Goal: Task Accomplishment & Management: Use online tool/utility

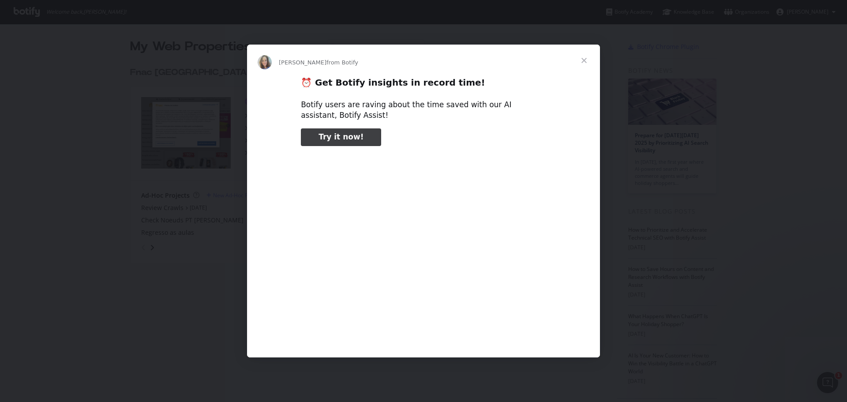
type input "52993"
click at [585, 56] on span "Close" at bounding box center [584, 61] width 32 height 32
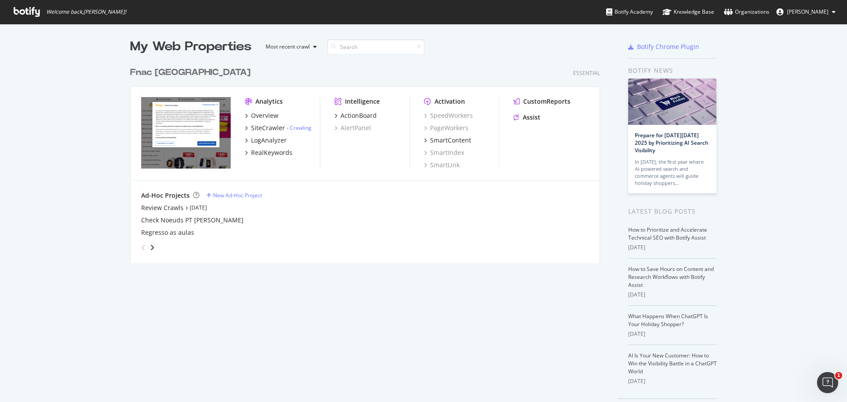
click at [816, 10] on span "[PERSON_NAME]" at bounding box center [807, 11] width 41 height 7
click at [802, 153] on div "My Web Properties Most recent crawl Fnac [GEOGRAPHIC_DATA] Essential Analytics …" at bounding box center [423, 227] width 847 height 407
click at [758, 11] on div "Organizations" at bounding box center [746, 11] width 45 height 9
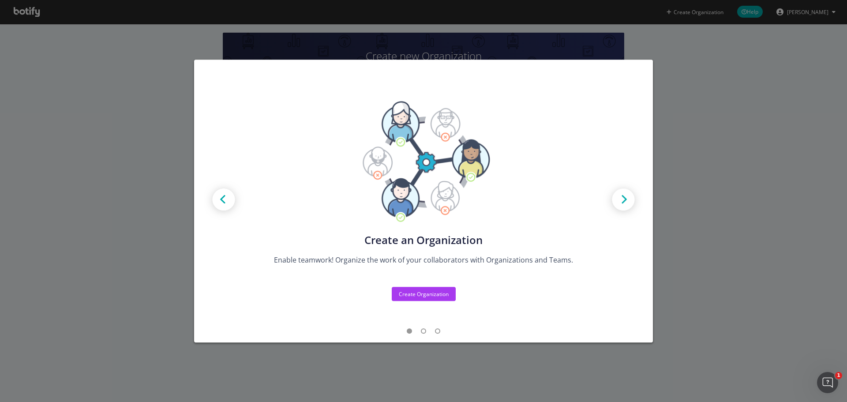
click at [96, 148] on div "Create new Projects for your Teams Create the exact model that matches your Org…" at bounding box center [423, 201] width 847 height 402
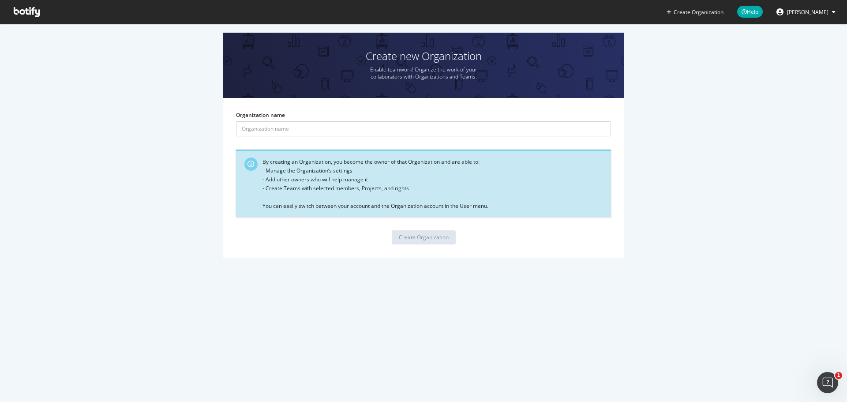
click at [821, 12] on span "[PERSON_NAME]" at bounding box center [807, 11] width 41 height 7
click at [20, 11] on icon at bounding box center [27, 12] width 26 height 10
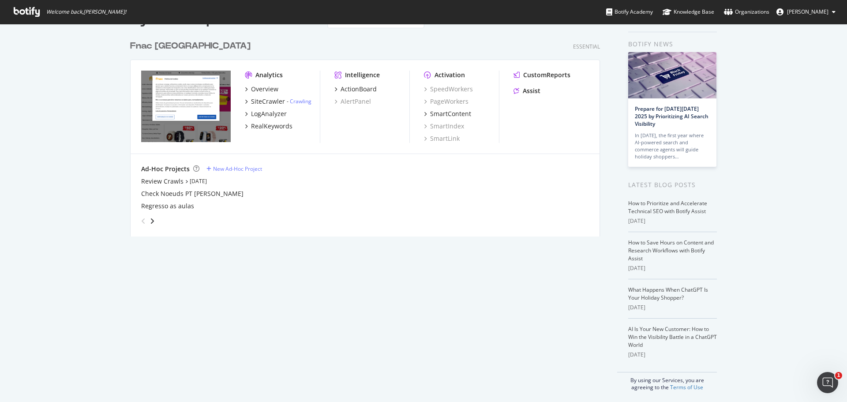
scroll to position [30, 0]
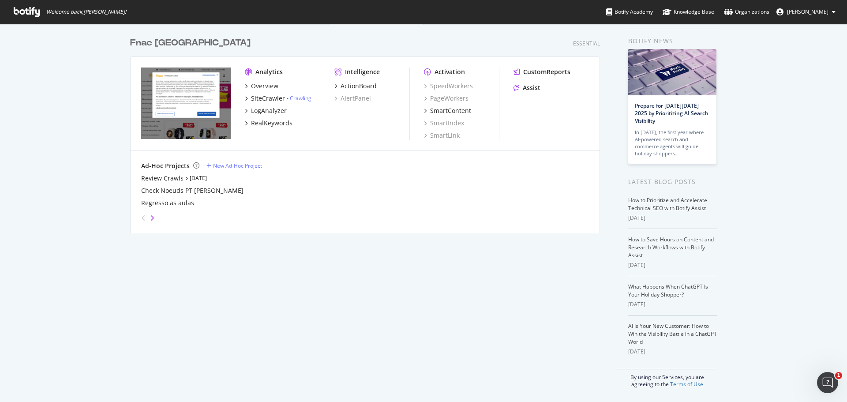
click at [150, 220] on icon "angle-right" at bounding box center [152, 217] width 4 height 7
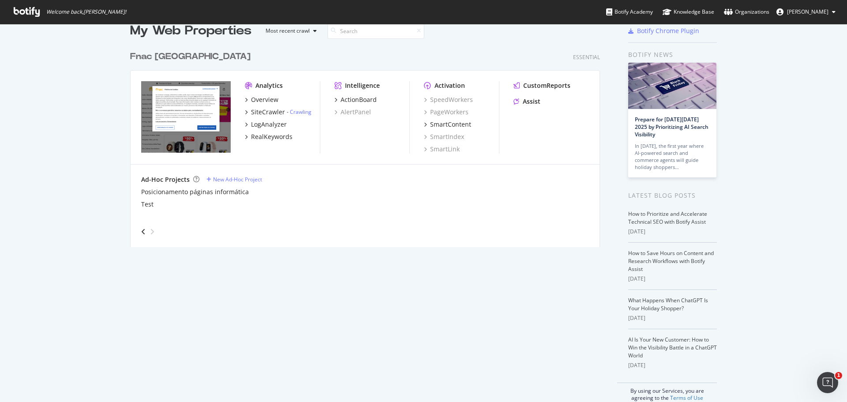
scroll to position [0, 0]
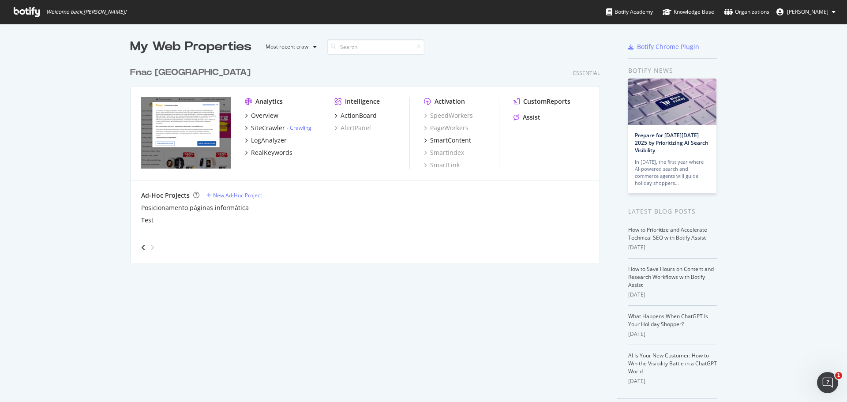
click at [245, 196] on div "New Ad-Hoc Project" at bounding box center [237, 194] width 49 height 7
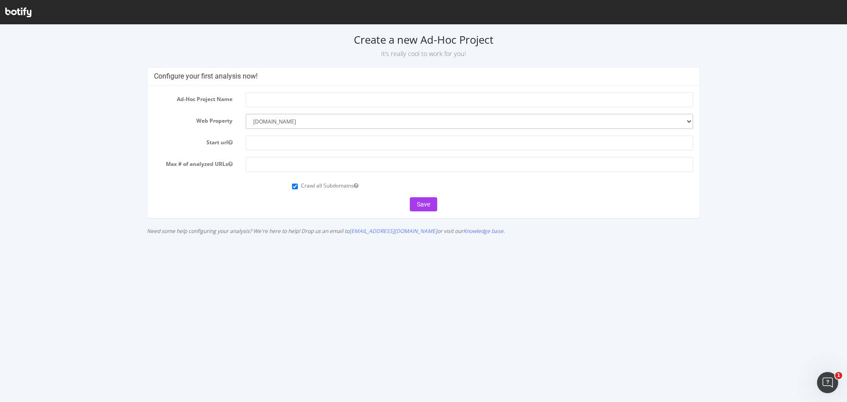
click at [303, 120] on select "--------- www.fnac.pt" at bounding box center [469, 121] width 447 height 15
click at [43, 52] on h2 "Create a new Ad-Hoc Project It’s really cool to work for you!" at bounding box center [423, 46] width 834 height 25
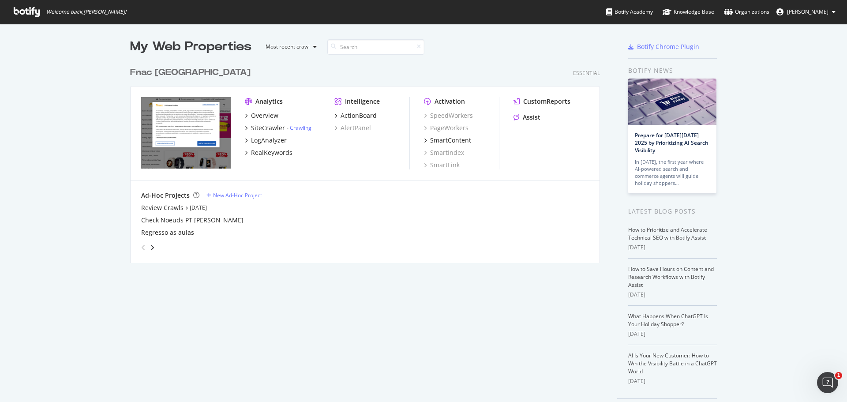
click at [23, 11] on icon at bounding box center [27, 12] width 26 height 10
click at [80, 146] on div "My Web Properties Most recent crawl Fnac [GEOGRAPHIC_DATA] Essential Analytics …" at bounding box center [423, 227] width 847 height 407
click at [169, 75] on div "Fnac [GEOGRAPHIC_DATA]" at bounding box center [190, 72] width 120 height 13
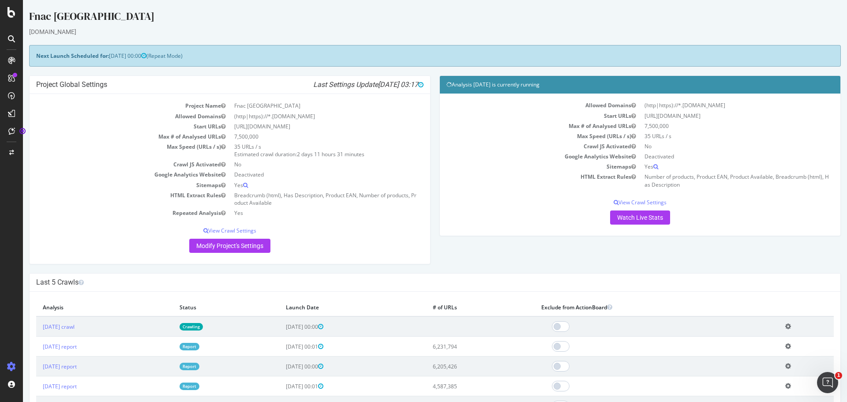
click at [142, 23] on div "Fnac [GEOGRAPHIC_DATA]" at bounding box center [434, 18] width 811 height 19
click at [103, 11] on div "Fnac [GEOGRAPHIC_DATA]" at bounding box center [434, 18] width 811 height 19
click at [10, 153] on icon at bounding box center [11, 152] width 5 height 5
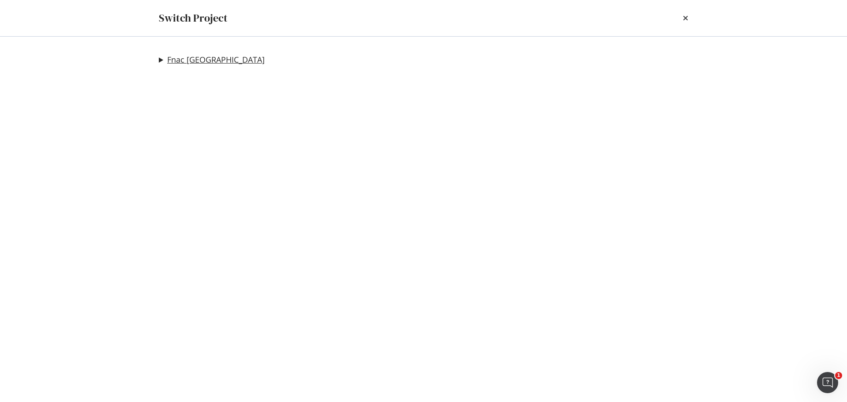
drag, startPoint x: 175, startPoint y: 59, endPoint x: 155, endPoint y: 63, distance: 20.2
click at [175, 59] on link "Fnac [GEOGRAPHIC_DATA]" at bounding box center [215, 59] width 97 height 9
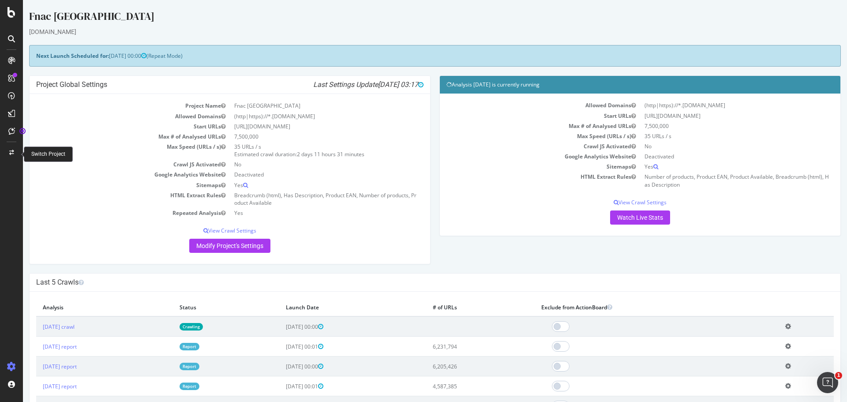
click at [7, 148] on div at bounding box center [11, 153] width 21 height 14
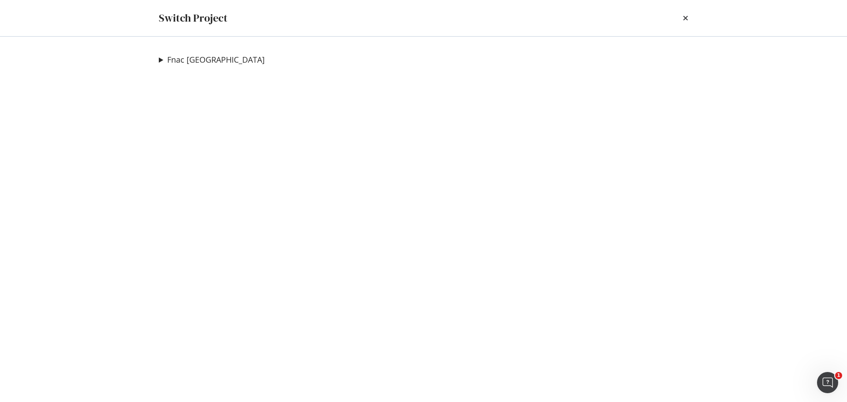
click at [159, 59] on summary "Fnac [GEOGRAPHIC_DATA]" at bounding box center [212, 59] width 106 height 11
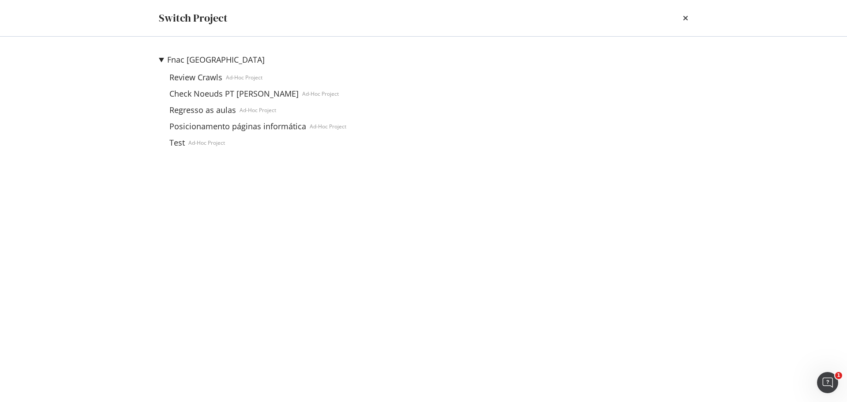
click at [72, 233] on div "Switch Project Fnac Portugal Review Crawls Ad-Hoc Project Check Noeuds PT [PERS…" at bounding box center [423, 201] width 847 height 402
click at [684, 22] on icon "times" at bounding box center [685, 18] width 5 height 7
